Goal: Information Seeking & Learning: Check status

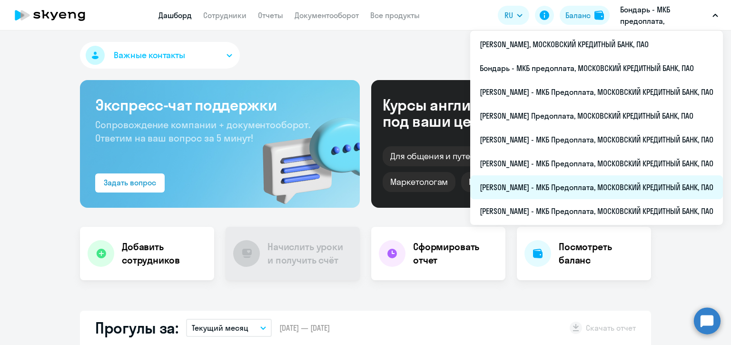
click at [516, 194] on li "[PERSON_NAME] - МКБ Предоплата, МОСКОВСКИЙ КРЕДИТНЫЙ БАНК, ПАО" at bounding box center [596, 187] width 253 height 24
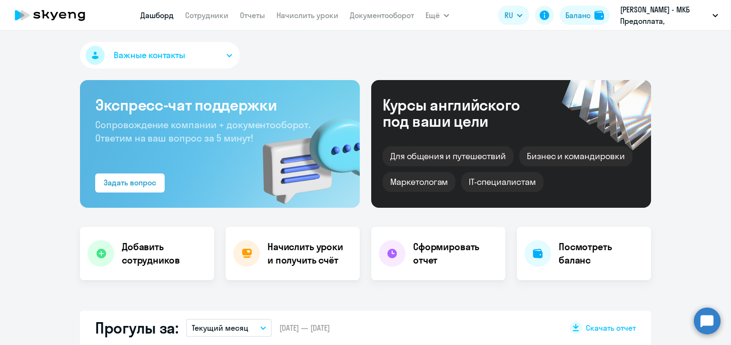
scroll to position [95, 0]
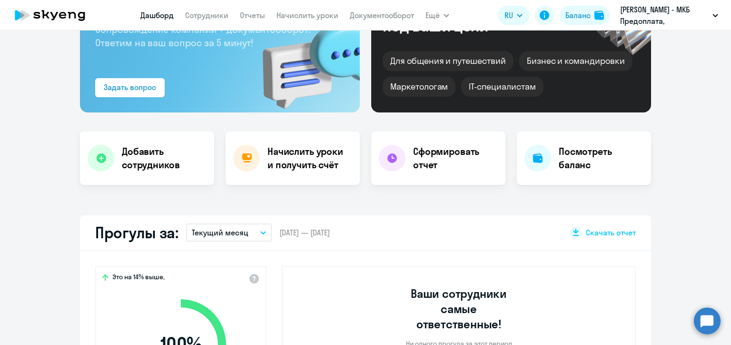
click at [234, 235] on p "Текущий месяц" at bounding box center [220, 232] width 57 height 11
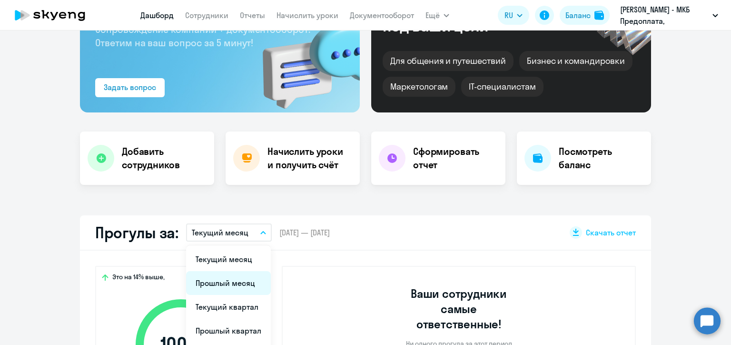
click at [238, 285] on li "Прошлый месяц" at bounding box center [228, 283] width 85 height 24
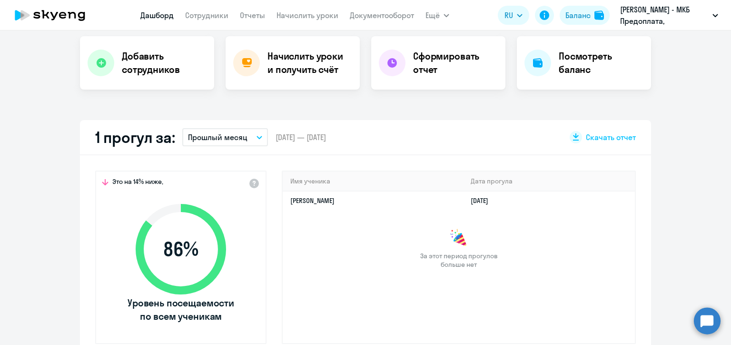
scroll to position [0, 0]
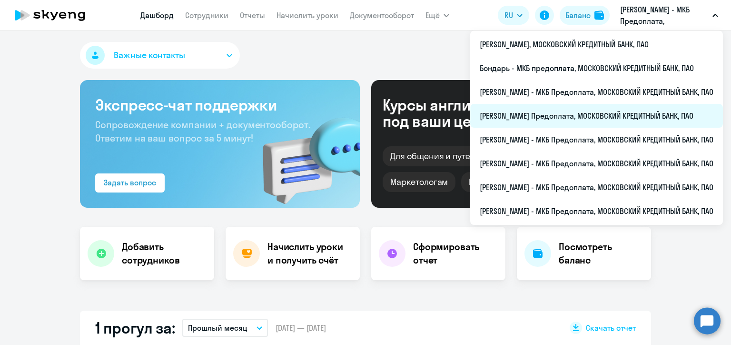
click at [515, 116] on li "[PERSON_NAME] Предоплата, МОСКОВСКИЙ КРЕДИТНЫЙ БАНК, ПАО" at bounding box center [596, 116] width 253 height 24
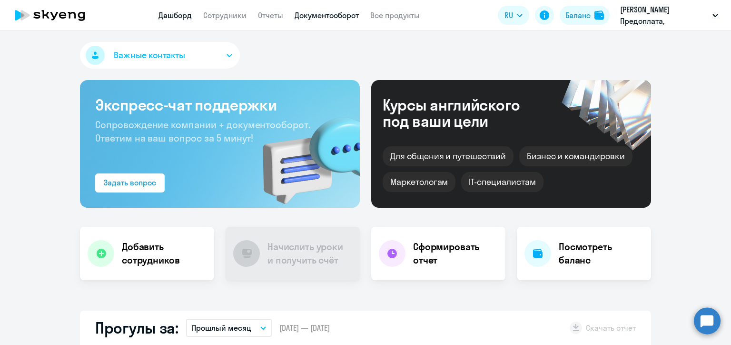
click at [332, 16] on link "Документооборот" at bounding box center [327, 15] width 64 height 10
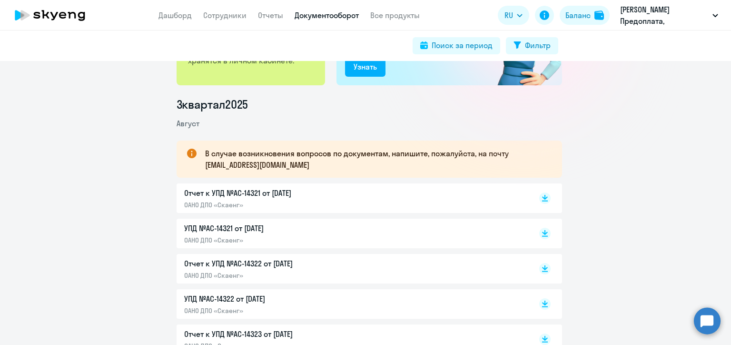
scroll to position [190, 0]
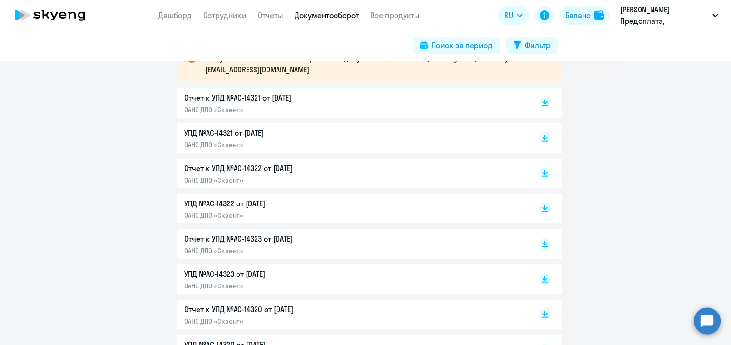
click at [258, 96] on p "Отчет к УПД №AC-14321 от [DATE]" at bounding box center [284, 97] width 200 height 11
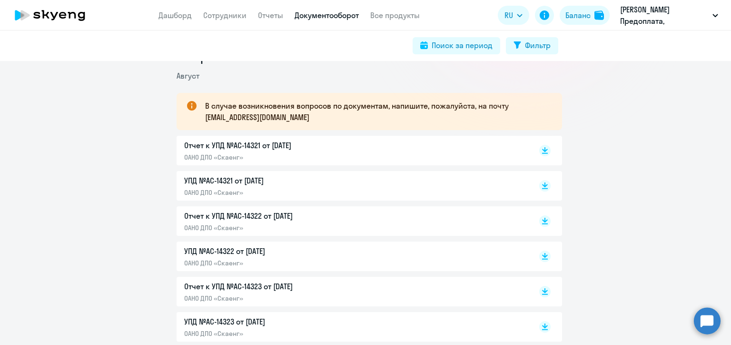
click at [242, 216] on p "Отчет к УПД №AC-14322 от [DATE]" at bounding box center [284, 215] width 200 height 11
click at [250, 287] on p "Отчет к УПД №AC-14323 от [DATE]" at bounding box center [284, 285] width 200 height 11
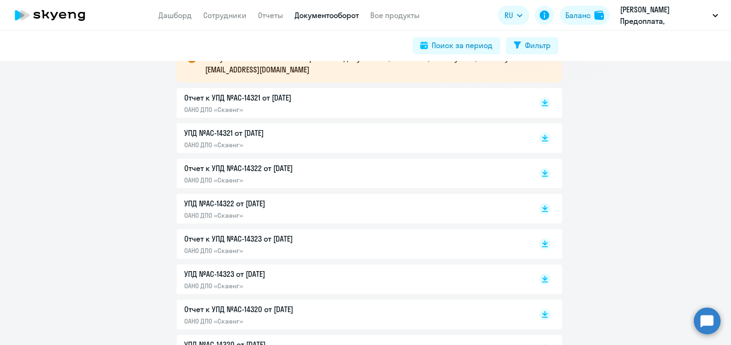
click at [266, 307] on p "Отчет к УПД №AC-14320 от [DATE]" at bounding box center [284, 308] width 200 height 11
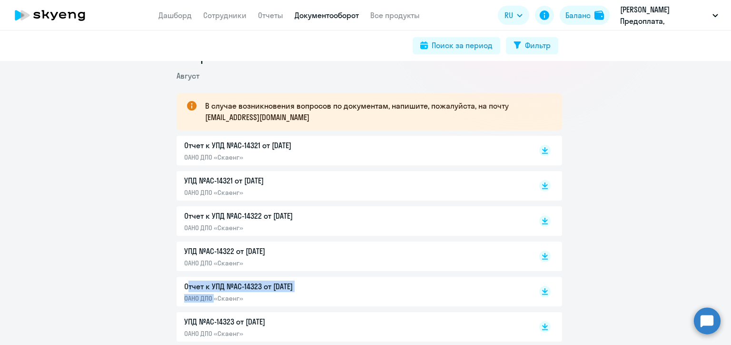
drag, startPoint x: 176, startPoint y: 287, endPoint x: 212, endPoint y: 299, distance: 37.9
click at [212, 299] on div "Отчет к УПД №AC-14323 от [DATE] ОАНО ДПО «Скаенг»" at bounding box center [370, 292] width 386 height 30
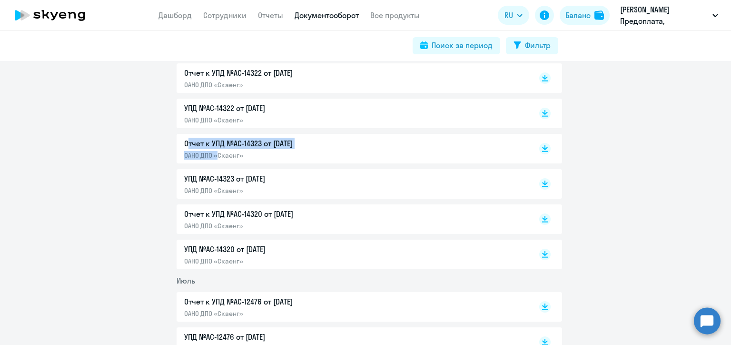
scroll to position [48, 0]
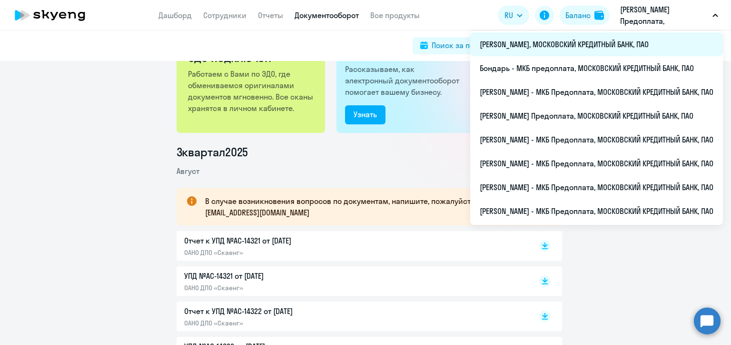
click at [539, 47] on li "[PERSON_NAME], МОСКОВСКИЙ КРЕДИТНЫЙ БАНК, ПАО" at bounding box center [596, 44] width 253 height 24
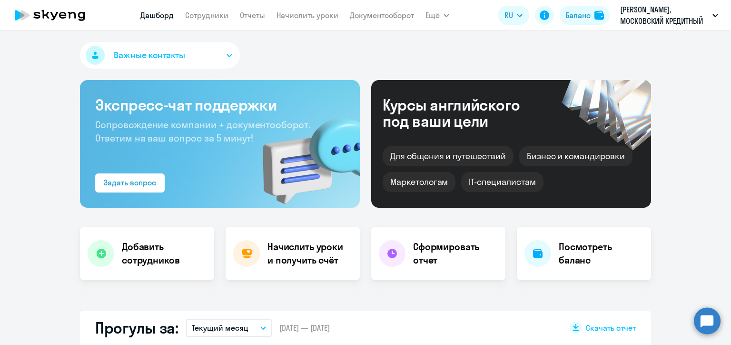
scroll to position [143, 0]
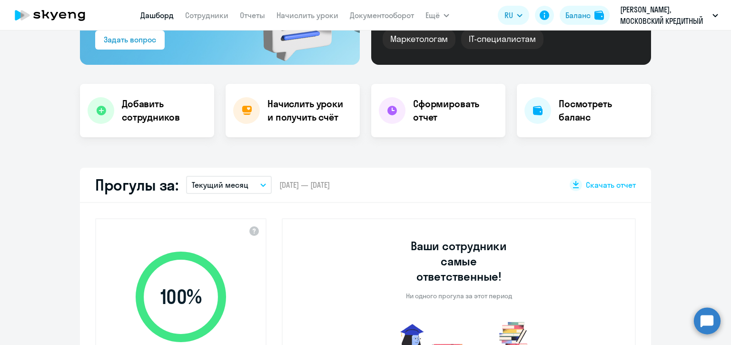
select select "30"
click at [231, 188] on p "Текущий месяц" at bounding box center [220, 184] width 57 height 11
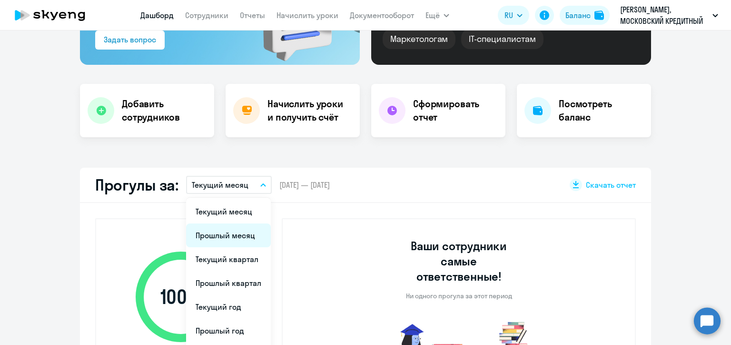
click at [217, 232] on li "Прошлый месяц" at bounding box center [228, 235] width 85 height 24
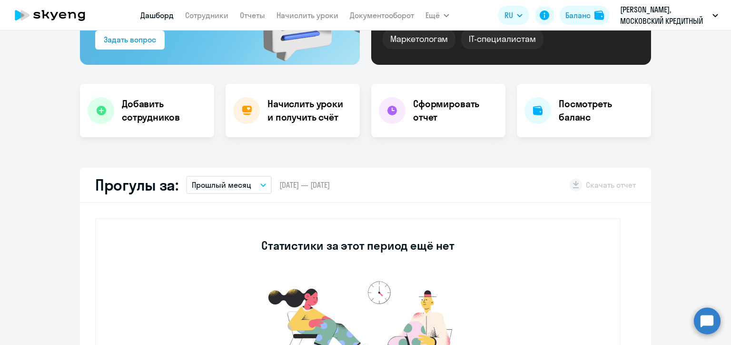
scroll to position [190, 0]
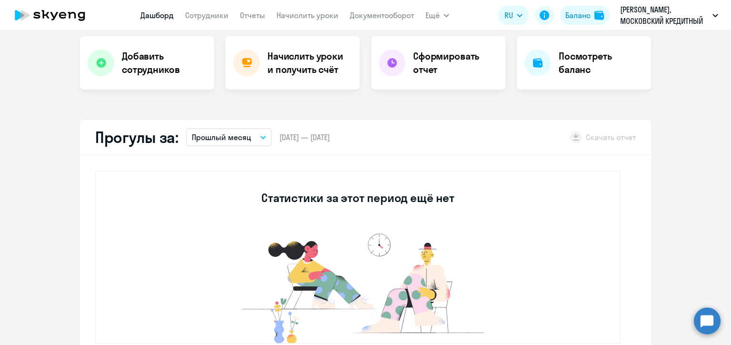
click at [259, 187] on div "Статистики за этот период ещё нет" at bounding box center [357, 256] width 525 height 173
click at [238, 185] on div "Статистики за этот период ещё нет" at bounding box center [357, 256] width 525 height 173
click at [256, 183] on div "Статистики за этот период ещё нет" at bounding box center [357, 256] width 525 height 173
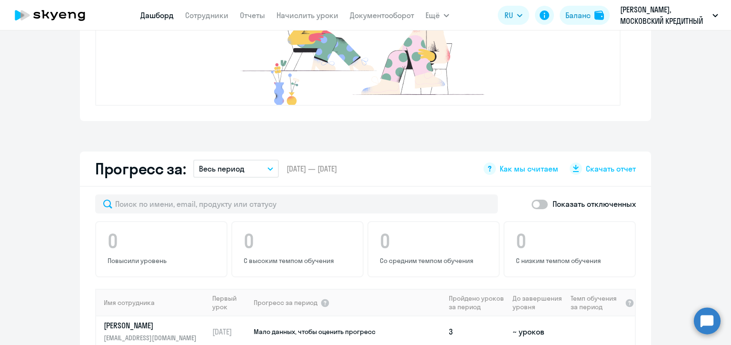
scroll to position [286, 0]
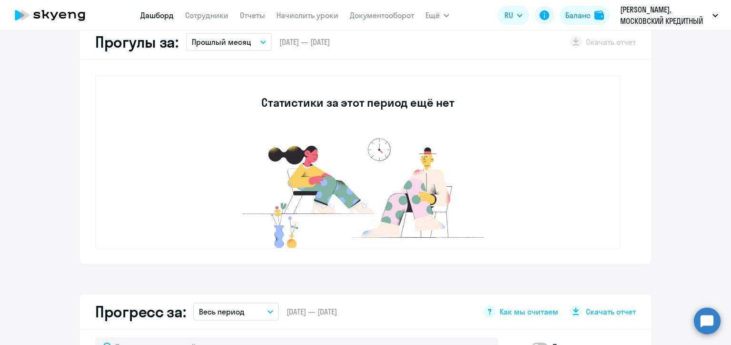
click at [206, 45] on p "Прошлый месяц" at bounding box center [221, 41] width 59 height 11
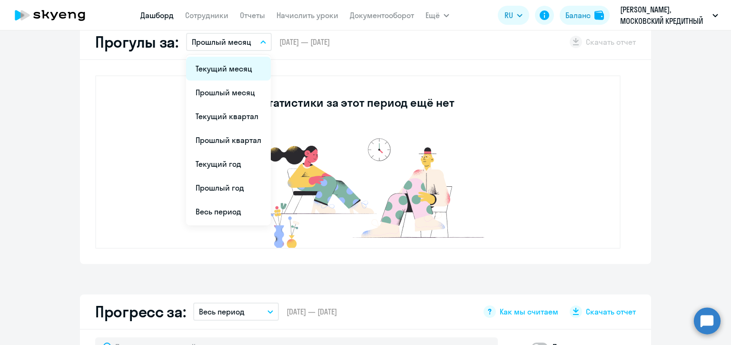
click at [205, 72] on li "Текущий месяц" at bounding box center [228, 69] width 85 height 24
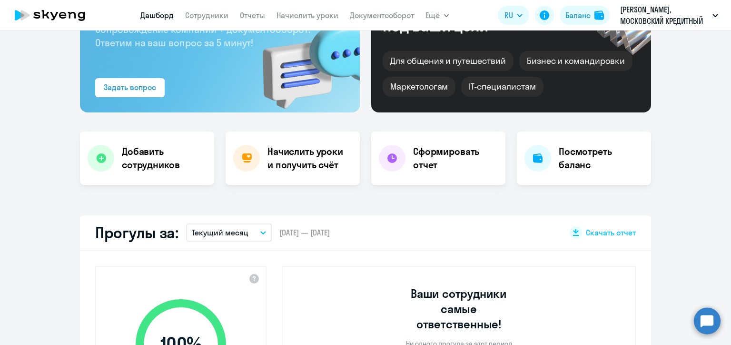
scroll to position [48, 0]
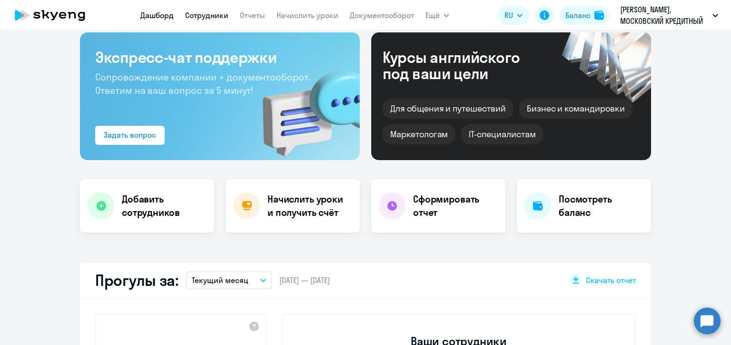
click at [203, 19] on link "Сотрудники" at bounding box center [206, 15] width 43 height 10
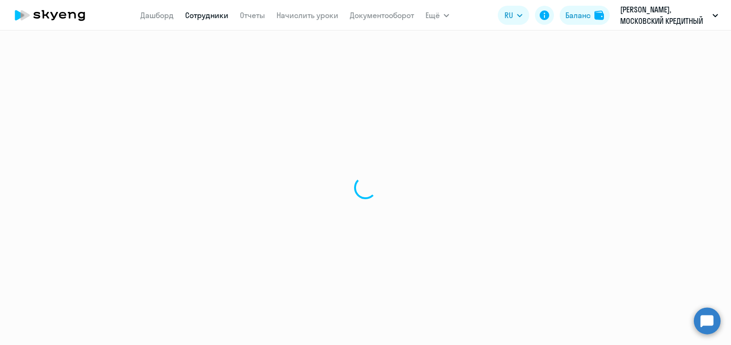
select select "30"
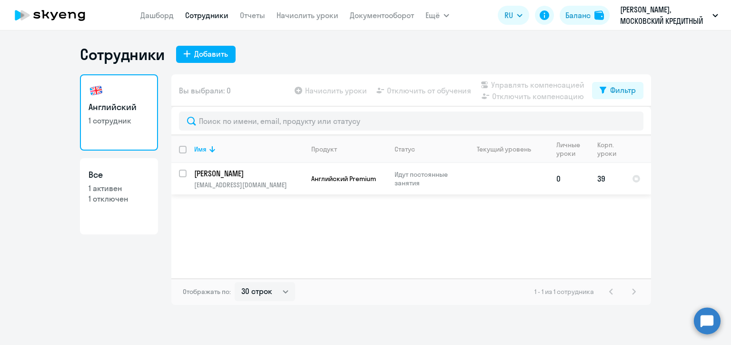
drag, startPoint x: 602, startPoint y: 179, endPoint x: 606, endPoint y: 178, distance: 4.9
click at [606, 178] on td "39" at bounding box center [607, 178] width 35 height 31
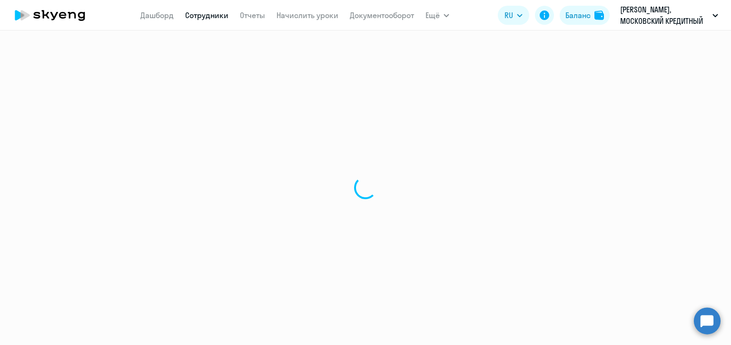
select select "english"
